Goal: Task Accomplishment & Management: Complete application form

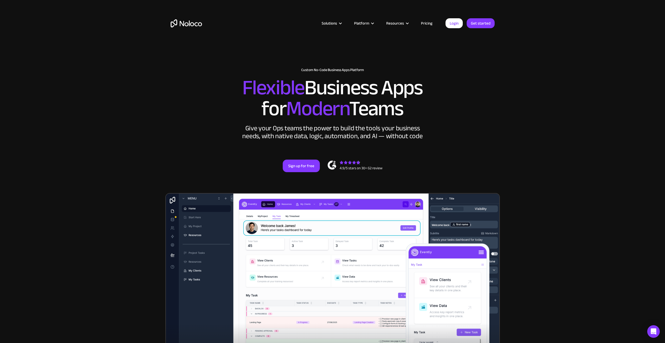
click at [451, 25] on link "Login" at bounding box center [454, 23] width 17 height 10
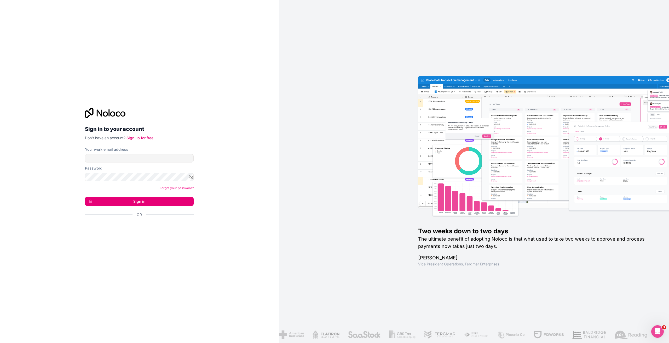
click at [139, 152] on div "Your work email address" at bounding box center [139, 149] width 109 height 5
click at [139, 156] on input "Your work email address" at bounding box center [139, 158] width 109 height 8
click at [118, 162] on input "Your work email address" at bounding box center [139, 158] width 109 height 8
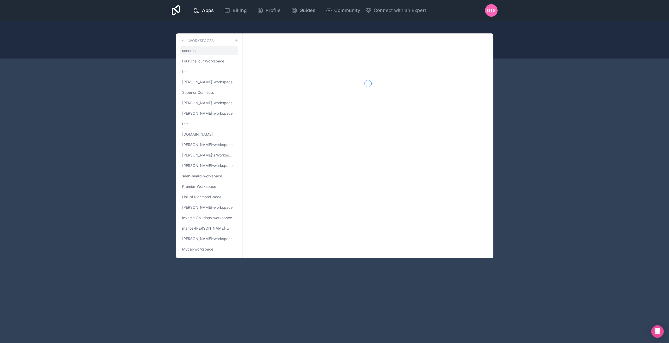
click at [187, 50] on span "sonorus" at bounding box center [188, 50] width 13 height 5
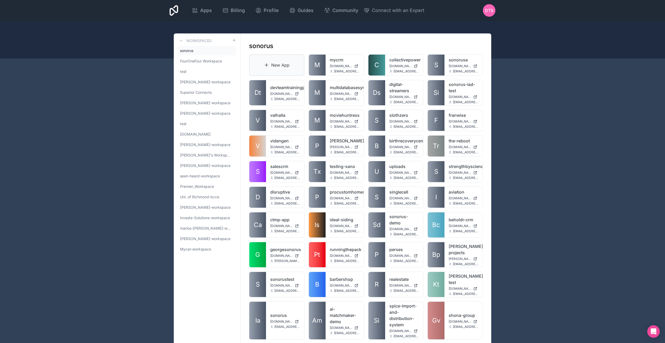
click at [279, 64] on link "New App" at bounding box center [276, 64] width 55 height 21
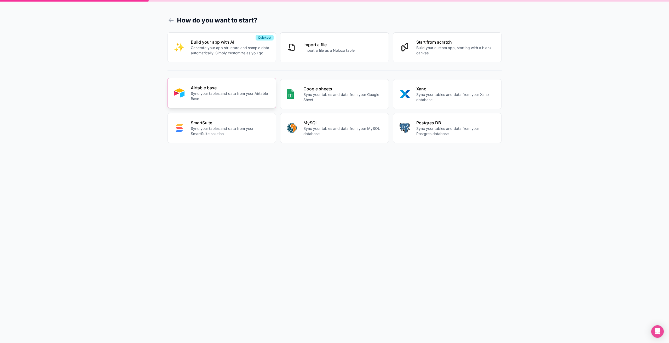
click at [234, 91] on p "Airtable base" at bounding box center [230, 88] width 79 height 6
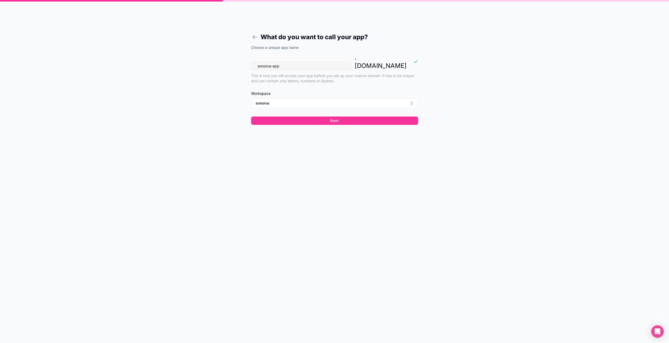
drag, startPoint x: 295, startPoint y: 60, endPoint x: 232, endPoint y: 58, distance: 63.0
click at [232, 58] on div "What do you want to call your app? Choose a unique app name sonorus-app . [DOMA…" at bounding box center [334, 171] width 669 height 343
type input "christraininggarageproject"
click at [326, 117] on button "Next" at bounding box center [334, 121] width 167 height 8
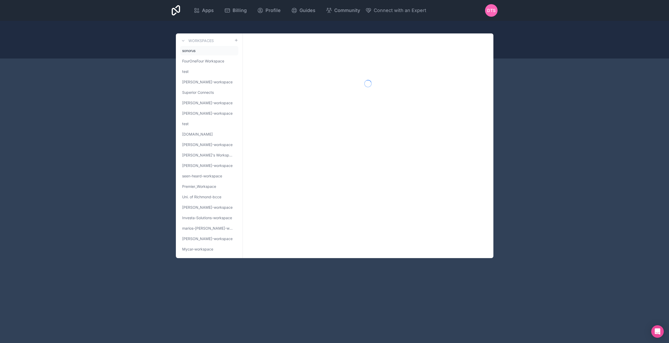
click at [191, 52] on span "sonorus" at bounding box center [188, 50] width 13 height 5
drag, startPoint x: 196, startPoint y: 352, endPoint x: 191, endPoint y: 345, distance: 8.3
click at [191, 343] on html "Apps Billing Profile Guides Community Connect with an Expert DTS Billing Profil…" at bounding box center [334, 171] width 669 height 343
click at [275, 237] on div "Workspaces sonorus FourOneFour Workspace test daniel-shichor-workspace Superior…" at bounding box center [335, 145] width 318 height 225
click at [191, 50] on span "sonorus" at bounding box center [188, 50] width 13 height 5
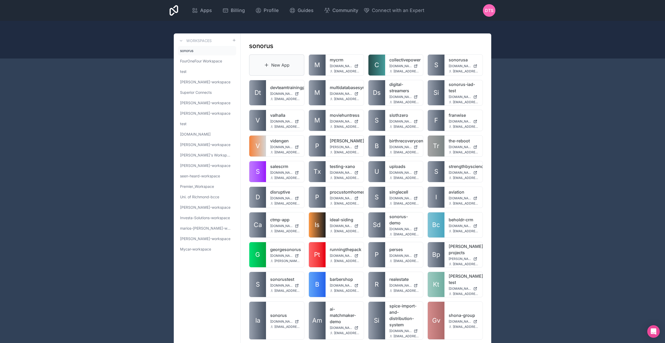
click at [280, 61] on link "New App" at bounding box center [276, 64] width 55 height 21
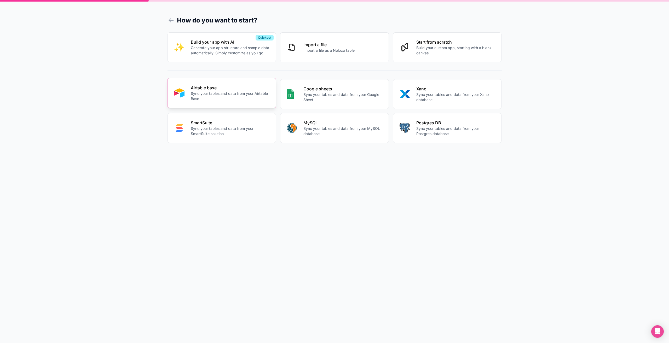
click at [242, 91] on div "Airtable base Sync your tables and data from your Airtable Base" at bounding box center [230, 93] width 79 height 17
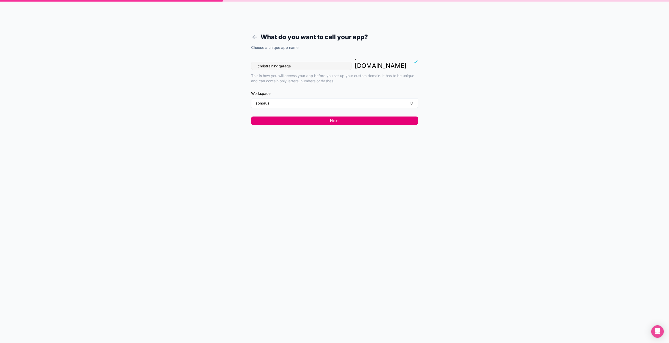
type input "christraininggarage"
click at [331, 117] on button "Next" at bounding box center [334, 121] width 167 height 8
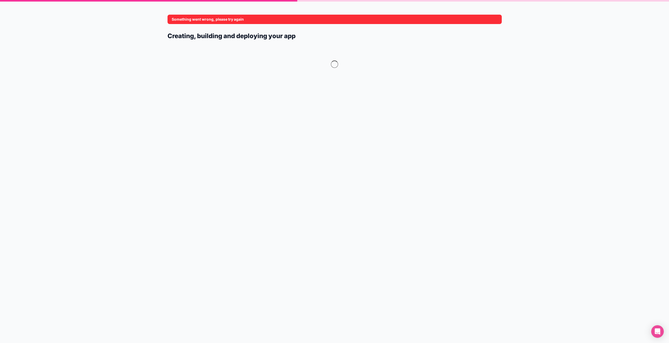
drag, startPoint x: 249, startPoint y: 20, endPoint x: 174, endPoint y: 18, distance: 74.8
click at [174, 18] on div "Something went wrong, please try again" at bounding box center [335, 19] width 334 height 9
drag, startPoint x: 271, startPoint y: 67, endPoint x: 199, endPoint y: 43, distance: 75.6
click at [199, 43] on form "Something went wrong, please try again Creating, building and deploying your app" at bounding box center [335, 178] width 334 height 331
click at [233, 64] on div at bounding box center [335, 67] width 334 height 47
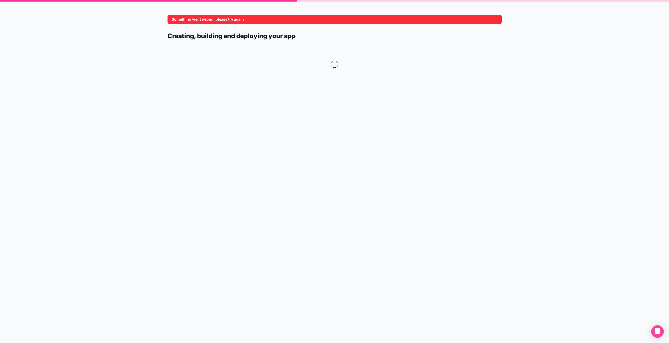
click at [194, 74] on div at bounding box center [335, 67] width 334 height 47
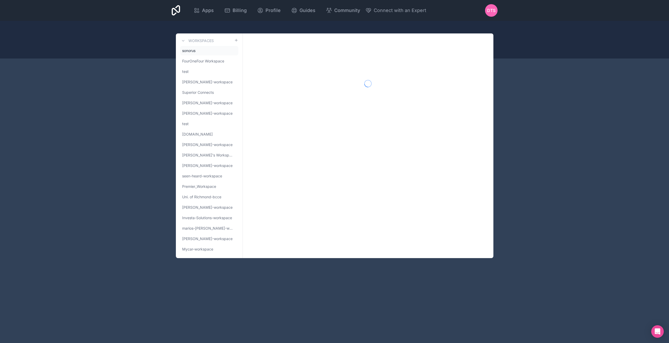
click at [201, 51] on link "sonorus" at bounding box center [209, 50] width 58 height 9
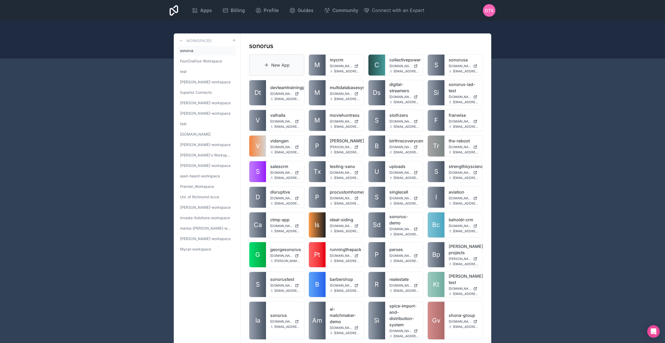
click at [274, 66] on link "New App" at bounding box center [276, 64] width 55 height 21
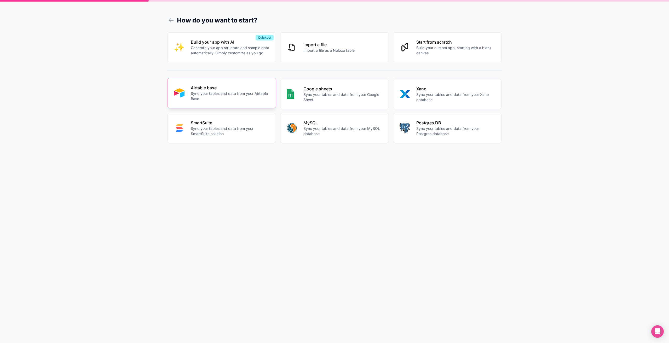
click at [224, 98] on p "Sync your tables and data from your Airtable Base" at bounding box center [230, 96] width 79 height 10
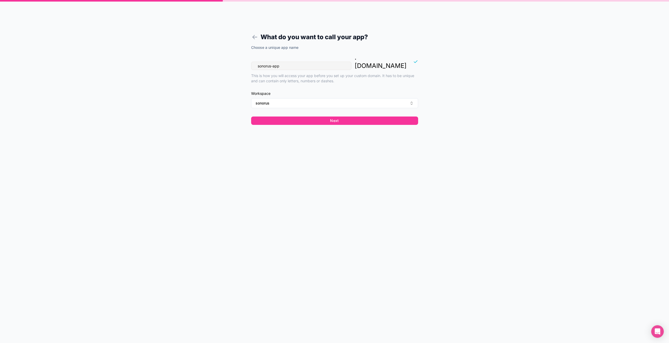
drag, startPoint x: 281, startPoint y: 56, endPoint x: 227, endPoint y: 54, distance: 54.7
click at [227, 54] on div "What do you want to call your app? Choose a unique app name sonorus-app . [DOMA…" at bounding box center [334, 171] width 669 height 343
type input "christraininggarageproject"
click at [323, 117] on button "Next" at bounding box center [334, 121] width 167 height 8
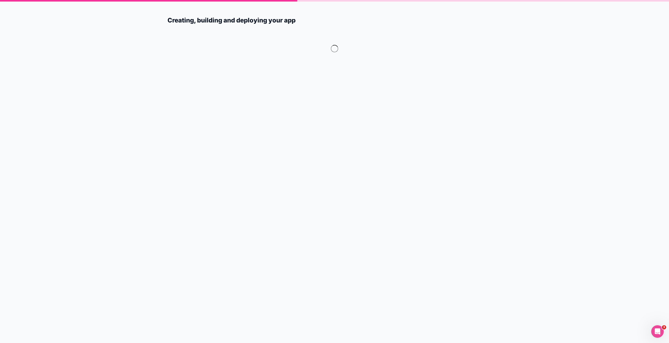
click at [266, 76] on form "Creating, building and deploying your app" at bounding box center [335, 178] width 334 height 331
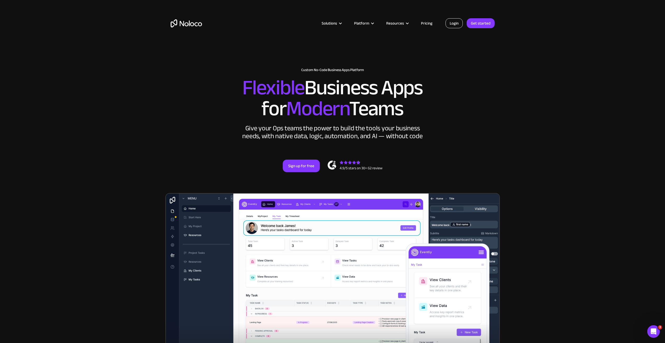
click at [458, 20] on link "Login" at bounding box center [454, 23] width 17 height 10
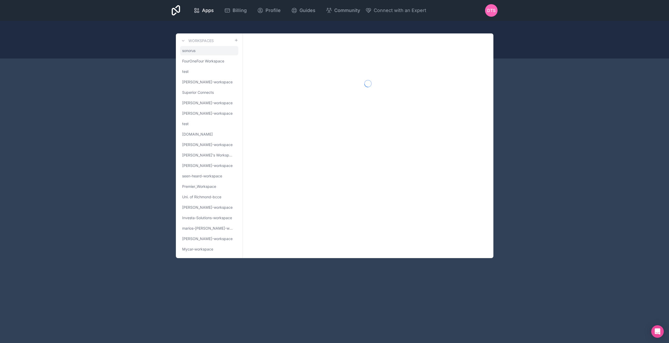
click at [195, 49] on span "sonorus" at bounding box center [188, 50] width 13 height 5
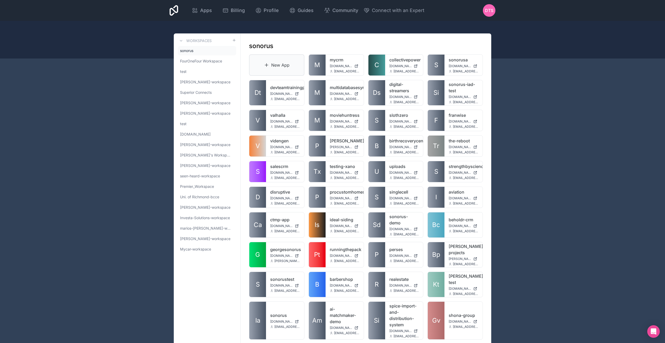
click at [274, 65] on link "New App" at bounding box center [276, 64] width 55 height 21
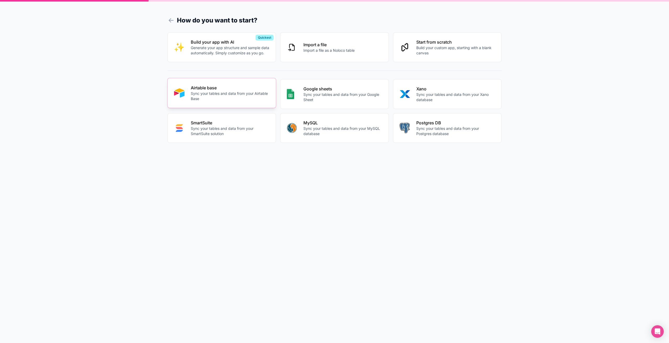
click at [226, 93] on p "Sync your tables and data from your Airtable Base" at bounding box center [230, 96] width 79 height 10
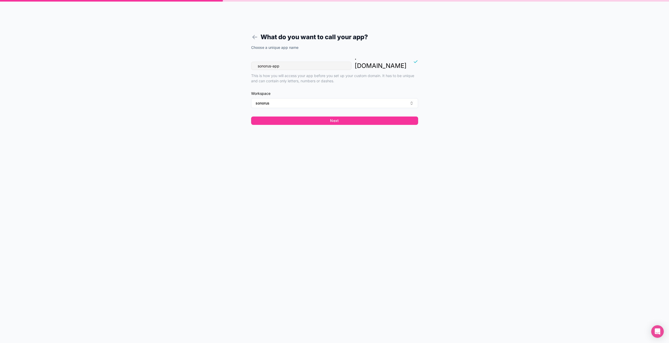
drag, startPoint x: 296, startPoint y: 58, endPoint x: 241, endPoint y: 48, distance: 56.1
click at [241, 48] on form "What do you want to call your app? Choose a unique app name sonorus-app . [DOMA…" at bounding box center [334, 178] width 200 height 331
type input "garageprojectchris"
click at [342, 117] on button "Next" at bounding box center [334, 121] width 167 height 8
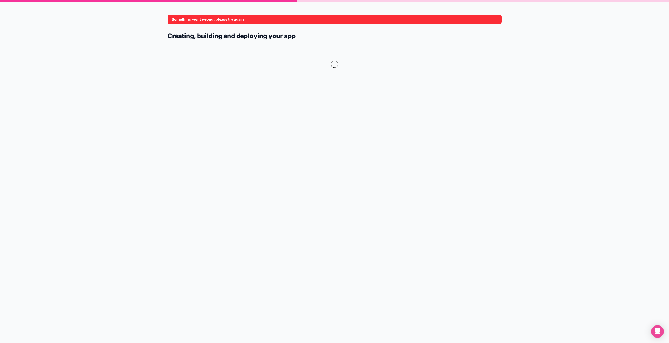
drag, startPoint x: 305, startPoint y: 47, endPoint x: 158, endPoint y: 19, distance: 149.1
click at [158, 19] on div "Something went wrong, please try again Creating, building and deploying your app" at bounding box center [334, 171] width 669 height 343
drag, startPoint x: 308, startPoint y: 38, endPoint x: 187, endPoint y: 26, distance: 121.6
click at [187, 26] on form "Something went wrong, please try again Creating, building and deploying your app" at bounding box center [335, 178] width 334 height 331
drag, startPoint x: 163, startPoint y: 13, endPoint x: 166, endPoint y: 2, distance: 12.0
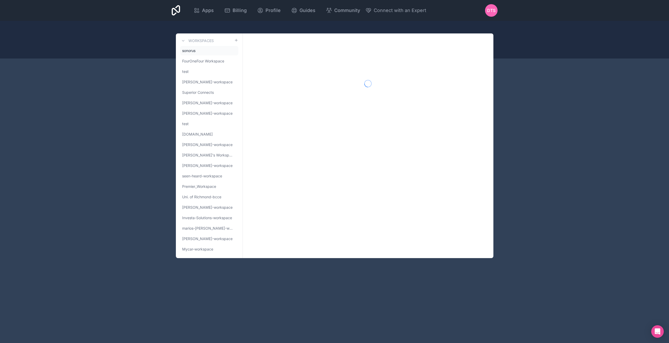
click at [203, 52] on link "sonorus" at bounding box center [209, 50] width 58 height 9
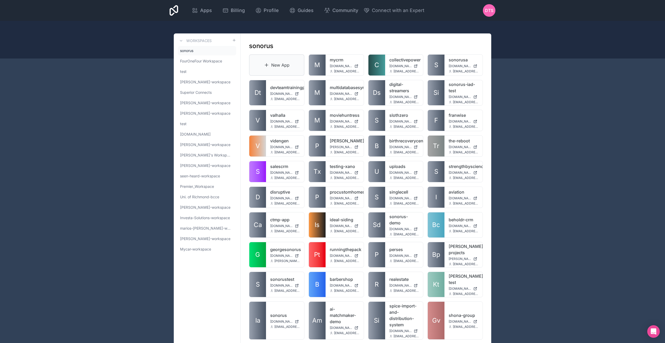
click at [289, 65] on link "New App" at bounding box center [276, 64] width 55 height 21
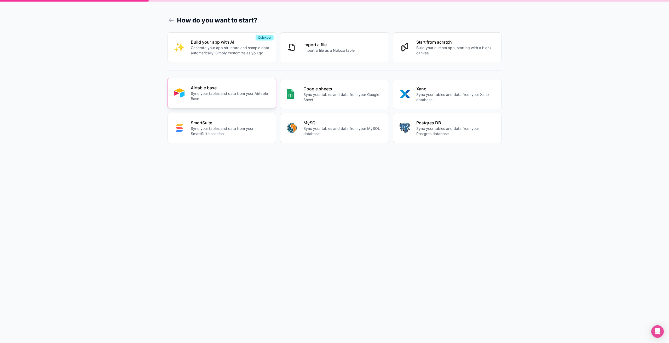
click at [241, 88] on p "Airtable base" at bounding box center [230, 88] width 79 height 6
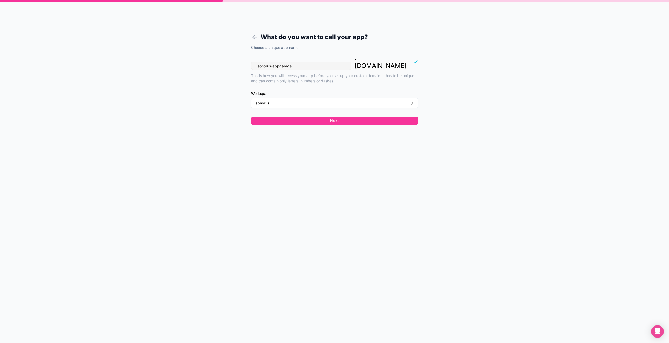
type input "sonorus-appgarage"
click at [339, 117] on button "Next" at bounding box center [334, 121] width 167 height 8
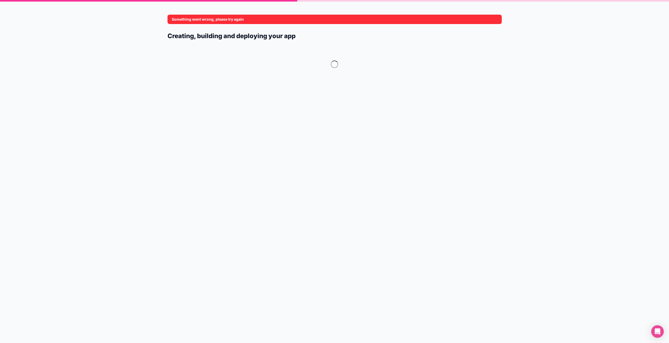
drag, startPoint x: 262, startPoint y: 61, endPoint x: 257, endPoint y: 56, distance: 7.8
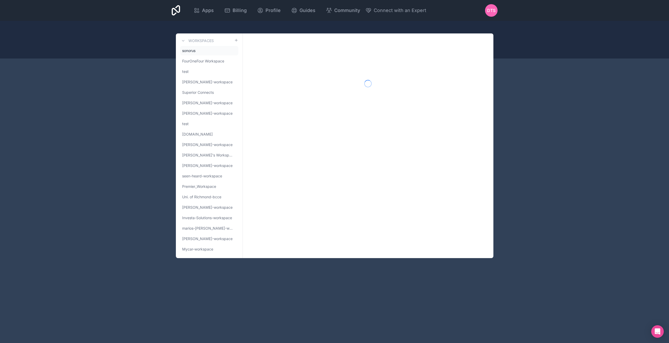
click at [207, 52] on link "sonorus" at bounding box center [209, 50] width 58 height 9
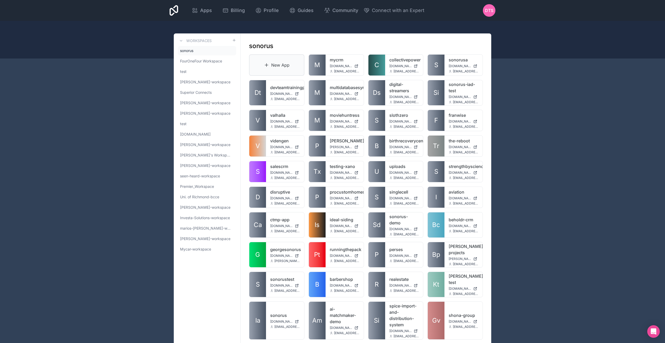
click at [280, 62] on link "New App" at bounding box center [276, 64] width 55 height 21
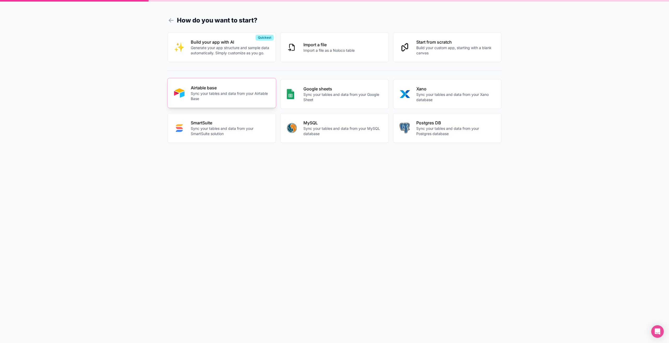
click at [256, 90] on p "Airtable base" at bounding box center [230, 88] width 79 height 6
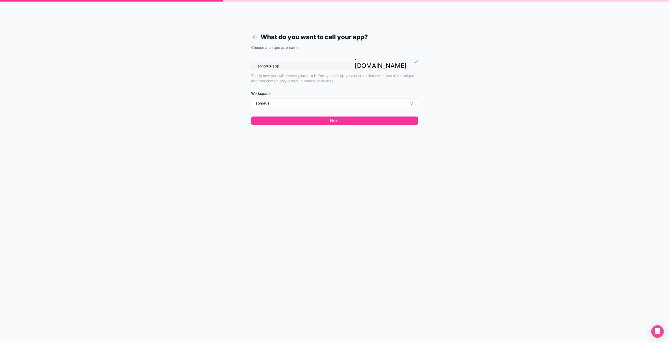
drag, startPoint x: 277, startPoint y: 58, endPoint x: 211, endPoint y: 57, distance: 65.9
click at [213, 57] on div "What do you want to call your app? Choose a unique app name sonorus-app . [DOMA…" at bounding box center [334, 171] width 669 height 343
type input "chrisgarage"
click at [313, 117] on button "Next" at bounding box center [334, 121] width 167 height 8
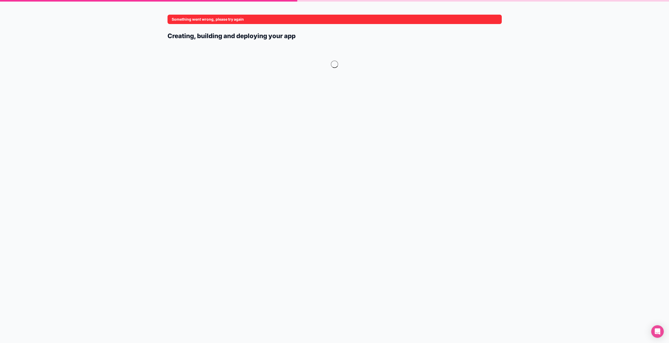
drag, startPoint x: 234, startPoint y: 15, endPoint x: 237, endPoint y: 9, distance: 6.5
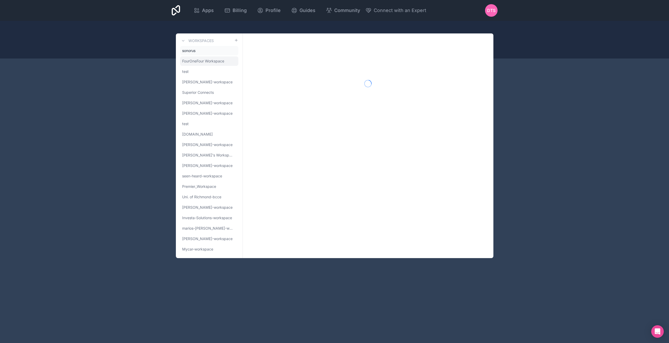
click at [202, 59] on span "FourOneFour Workspace" at bounding box center [203, 61] width 42 height 5
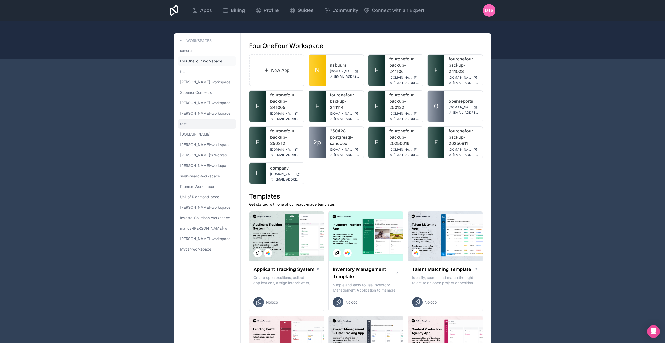
click at [207, 125] on link "test" at bounding box center [207, 123] width 58 height 9
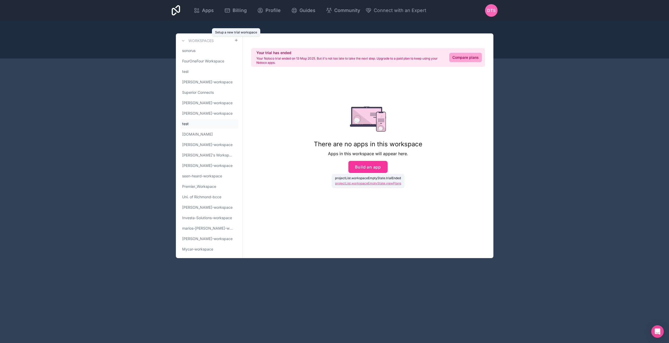
click at [236, 38] on icon at bounding box center [236, 40] width 4 height 4
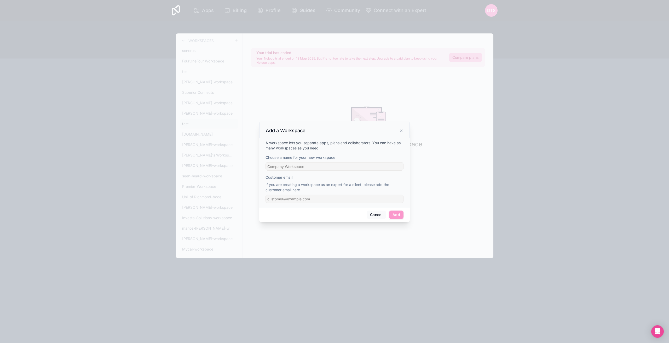
click at [401, 131] on icon at bounding box center [401, 131] width 4 height 4
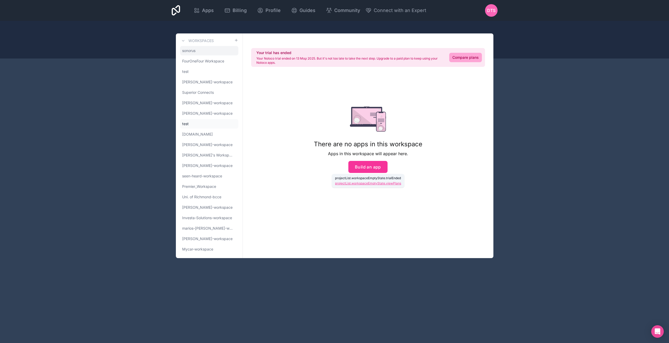
click at [204, 52] on link "sonorus" at bounding box center [209, 50] width 58 height 9
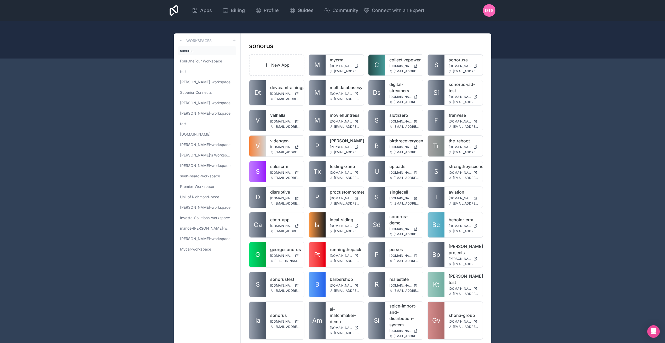
scroll to position [474, 0]
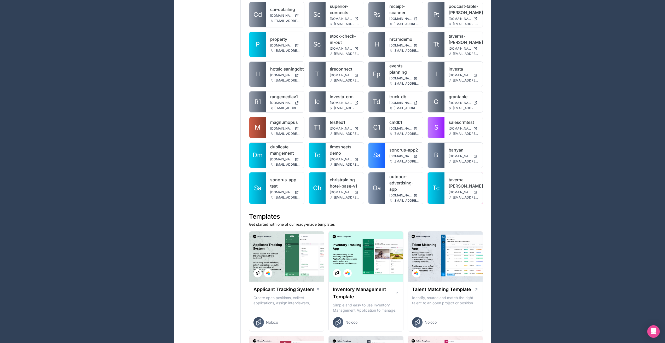
click at [451, 190] on span "[DOMAIN_NAME][PERSON_NAME]" at bounding box center [460, 192] width 22 height 4
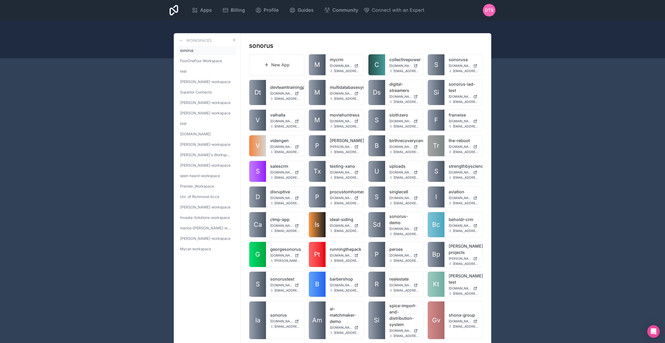
scroll to position [0, 0]
click at [272, 64] on link "New App" at bounding box center [276, 64] width 55 height 21
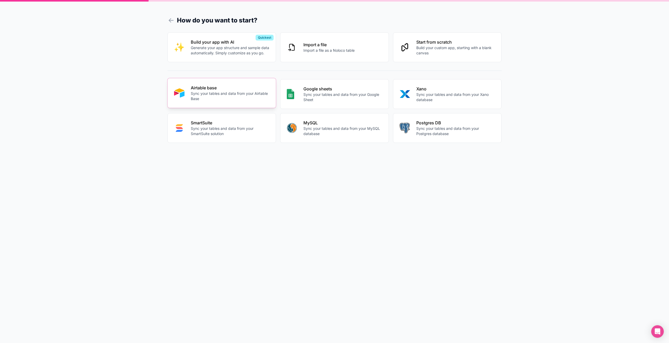
click at [221, 100] on p "Sync your tables and data from your Airtable Base" at bounding box center [230, 96] width 79 height 10
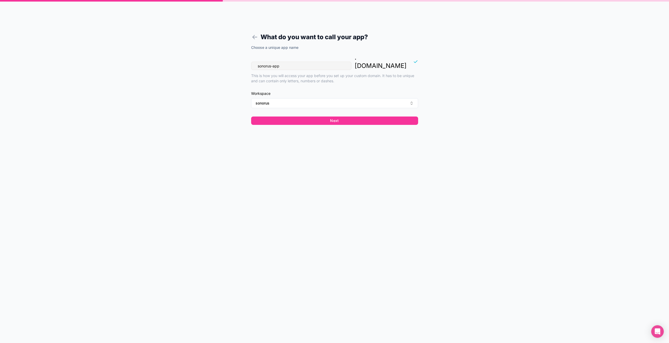
drag, startPoint x: 253, startPoint y: 56, endPoint x: 229, endPoint y: 56, distance: 23.8
click at [229, 56] on div "What do you want to call your app? Choose a unique app name sonorus-app . [DOMA…" at bounding box center [334, 171] width 669 height 343
type input "garagechris"
click at [303, 117] on button "Next" at bounding box center [334, 121] width 167 height 8
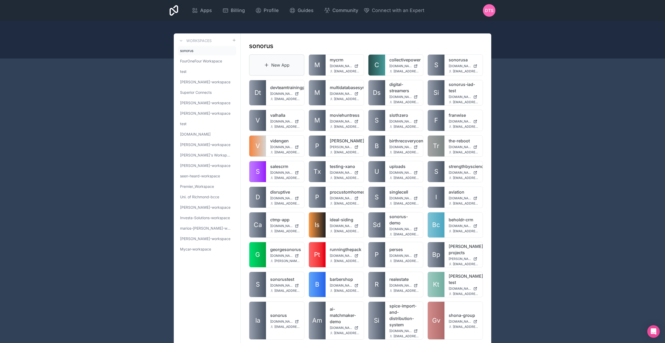
click at [302, 58] on link "New App" at bounding box center [276, 64] width 55 height 21
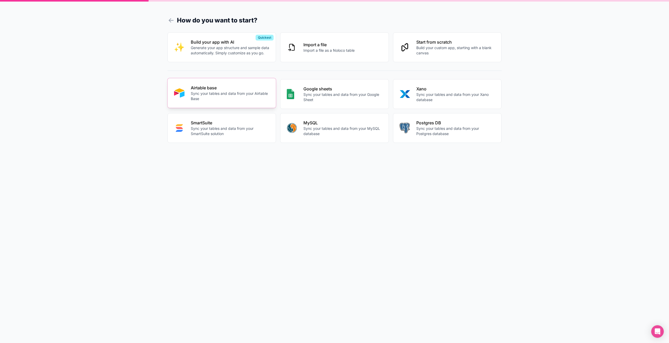
click at [237, 99] on p "Sync your tables and data from your Airtable Base" at bounding box center [230, 96] width 79 height 10
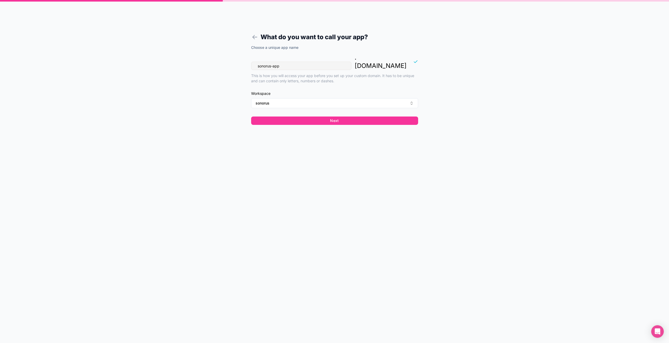
drag, startPoint x: 309, startPoint y: 60, endPoint x: 217, endPoint y: 54, distance: 91.5
click at [221, 54] on div "What do you want to call your app? Choose a unique app name sonorus-app . [DOMA…" at bounding box center [334, 171] width 669 height 343
type input "chrisgarage"
click at [300, 108] on div "Choose a unique app name [PERSON_NAME] . [DOMAIN_NAME] This is how you will acc…" at bounding box center [334, 86] width 167 height 83
click at [303, 117] on button "Next" at bounding box center [334, 121] width 167 height 8
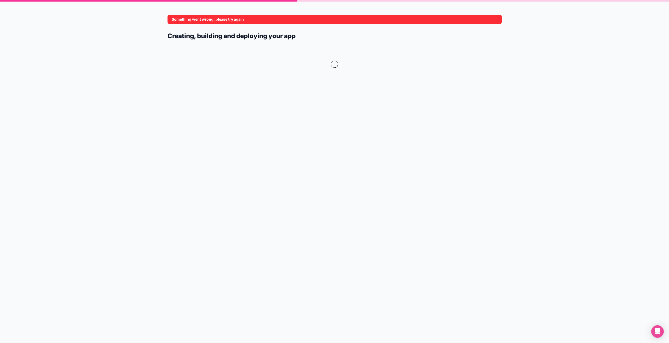
drag, startPoint x: 236, startPoint y: 124, endPoint x: 240, endPoint y: 118, distance: 7.5
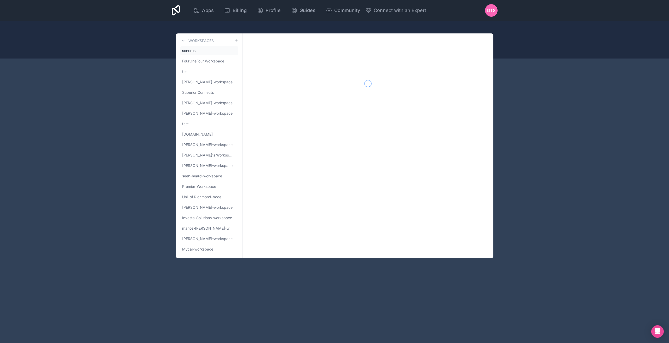
click at [204, 53] on link "sonorus" at bounding box center [209, 50] width 58 height 9
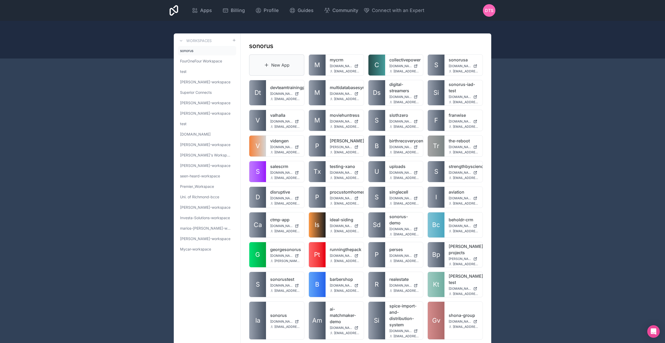
click at [278, 64] on link "New App" at bounding box center [276, 64] width 55 height 21
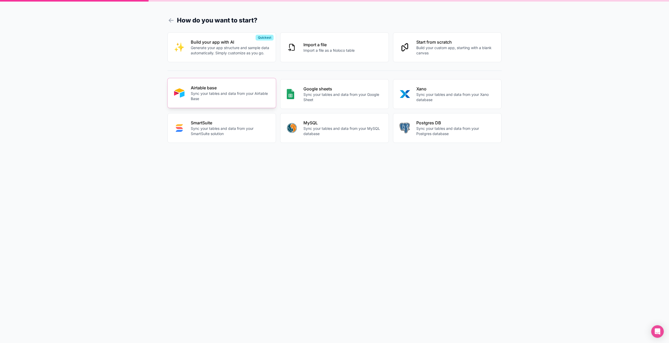
click at [237, 90] on p "Airtable base" at bounding box center [230, 88] width 79 height 6
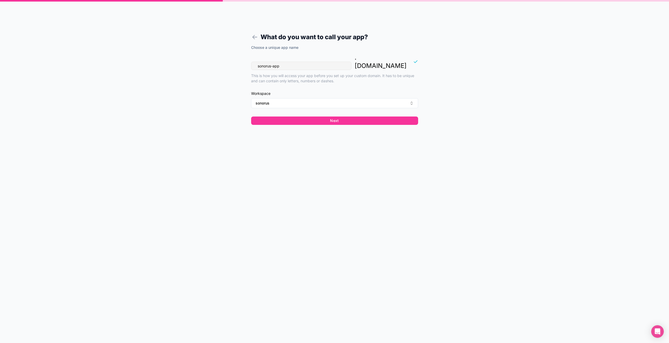
drag, startPoint x: 288, startPoint y: 56, endPoint x: 233, endPoint y: 51, distance: 55.7
click at [233, 51] on div "What do you want to call your app? Choose a unique app name sonorus-app . [DOMA…" at bounding box center [334, 171] width 669 height 343
type input "chrisgarage"
click at [337, 117] on button "Next" at bounding box center [334, 121] width 167 height 8
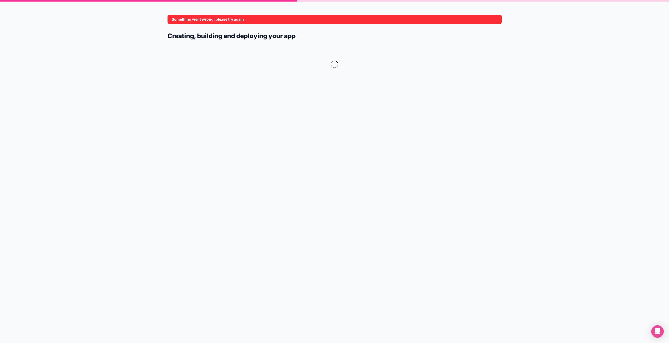
drag, startPoint x: 390, startPoint y: 101, endPoint x: 128, endPoint y: 20, distance: 274.8
click at [128, 20] on div "Something went wrong, please try again Creating, building and deploying your app" at bounding box center [334, 171] width 669 height 343
drag, startPoint x: 349, startPoint y: 81, endPoint x: 182, endPoint y: 25, distance: 175.2
click at [182, 25] on form "Something went wrong, please try again Creating, building and deploying your app" at bounding box center [335, 178] width 334 height 331
click at [205, 46] on div at bounding box center [335, 67] width 334 height 47
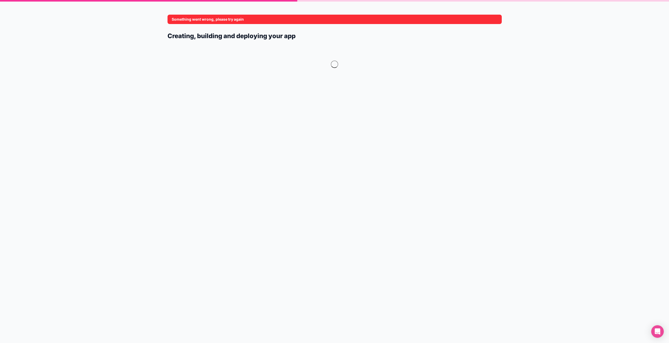
drag, startPoint x: 195, startPoint y: 33, endPoint x: 190, endPoint y: 28, distance: 7.0
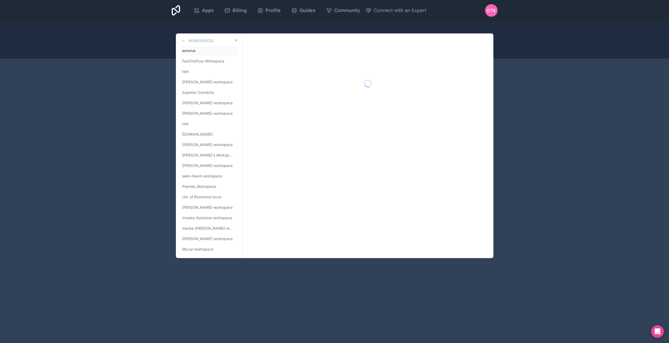
click at [202, 53] on link "sonorus" at bounding box center [209, 50] width 58 height 9
click at [224, 52] on link "sonorus" at bounding box center [209, 50] width 58 height 9
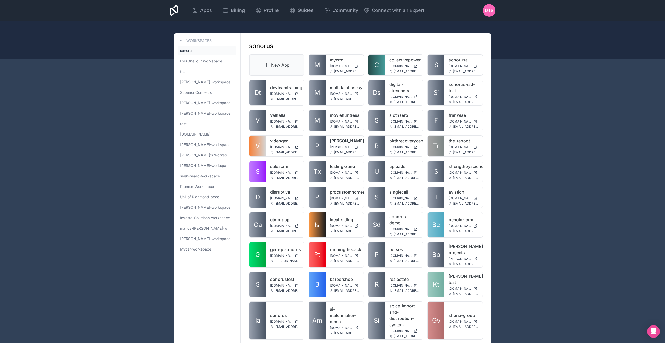
click at [277, 64] on link "New App" at bounding box center [276, 64] width 55 height 21
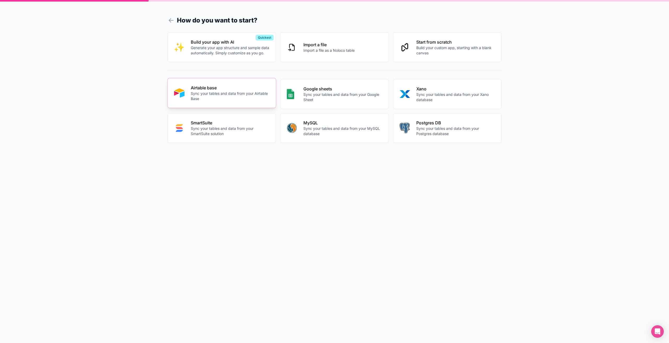
click at [204, 88] on p "Airtable base" at bounding box center [230, 88] width 79 height 6
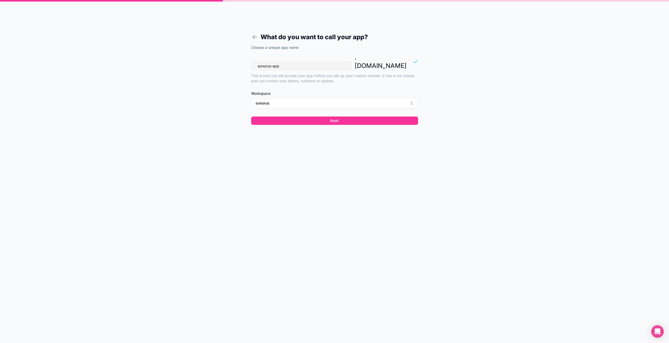
drag, startPoint x: 305, startPoint y: 57, endPoint x: 236, endPoint y: 53, distance: 69.4
click at [238, 54] on form "What do you want to call your app? Choose a unique app name sonorus-app . [DOMA…" at bounding box center [334, 178] width 200 height 331
type input "chrisgarage"
click at [325, 117] on button "Next" at bounding box center [334, 121] width 167 height 8
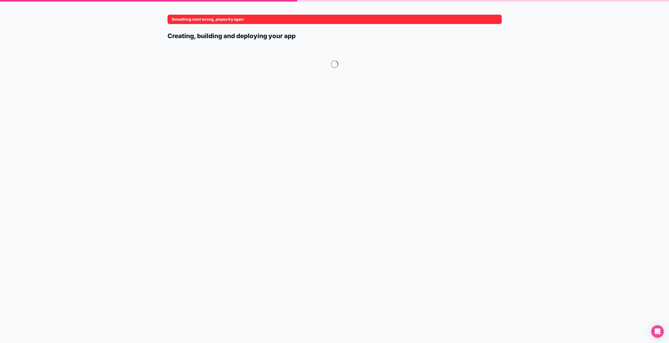
drag, startPoint x: 357, startPoint y: 73, endPoint x: 129, endPoint y: 8, distance: 237.1
click at [128, 8] on div "Something went wrong, please try again Creating, building and deploying your app" at bounding box center [334, 171] width 669 height 343
drag, startPoint x: 168, startPoint y: 15, endPoint x: 279, endPoint y: 41, distance: 113.8
click at [278, 38] on form "Something went wrong, please try again Creating, building and deploying your app" at bounding box center [335, 178] width 334 height 331
drag, startPoint x: 297, startPoint y: 38, endPoint x: 178, endPoint y: 20, distance: 120.8
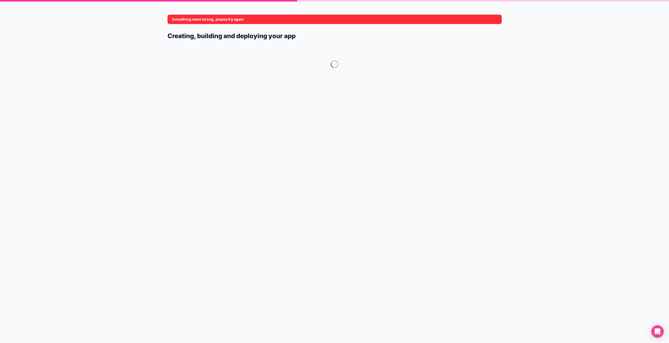
click at [178, 20] on form "Something went wrong, please try again Creating, building and deploying your app" at bounding box center [335, 178] width 334 height 331
drag, startPoint x: 235, startPoint y: 30, endPoint x: 97, endPoint y: 18, distance: 138.6
click at [114, 18] on div "Something went wrong, please try again Creating, building and deploying your app" at bounding box center [334, 171] width 669 height 343
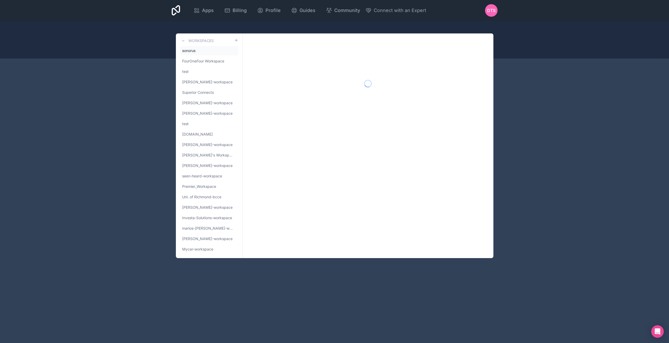
click at [211, 52] on link "sonorus" at bounding box center [209, 50] width 58 height 9
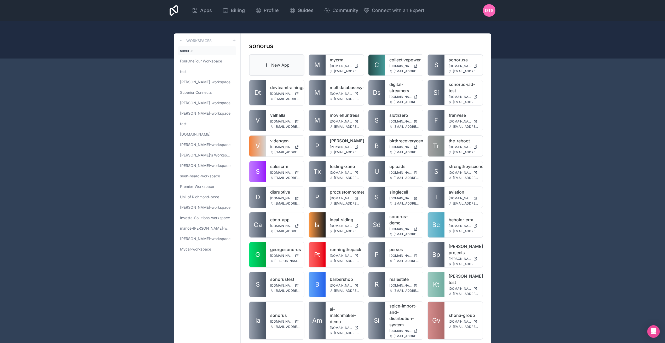
click at [277, 59] on link "New App" at bounding box center [276, 64] width 55 height 21
